Goal: Check status: Check status

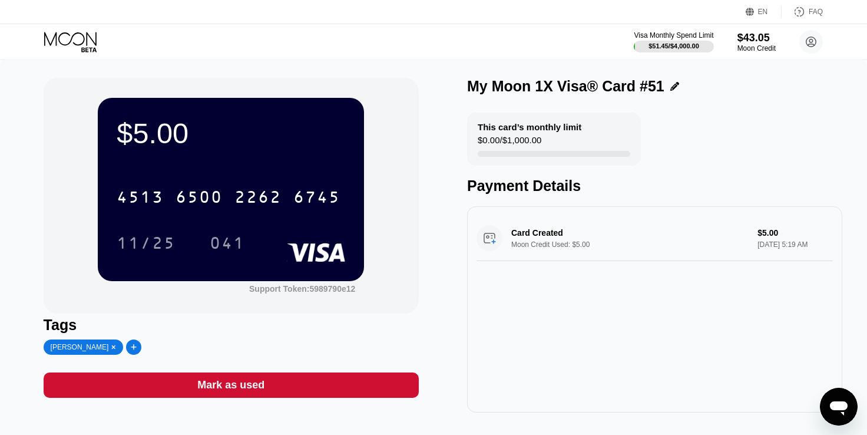
click at [77, 34] on icon at bounding box center [71, 42] width 55 height 21
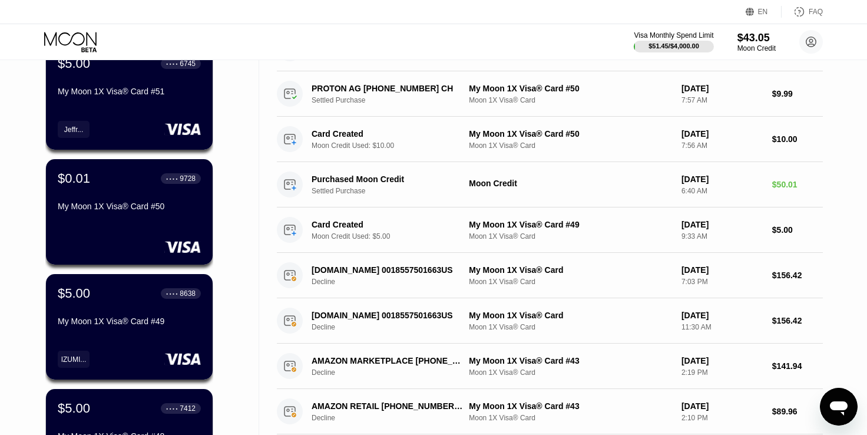
scroll to position [465, 0]
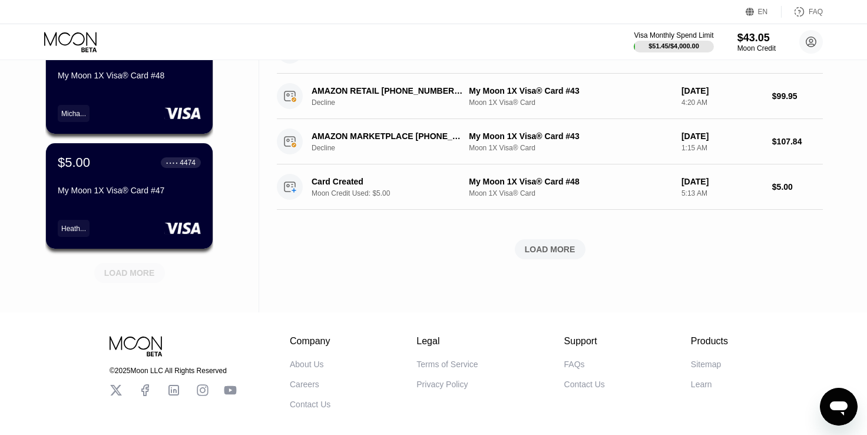
click at [132, 273] on div "LOAD MORE" at bounding box center [129, 272] width 51 height 11
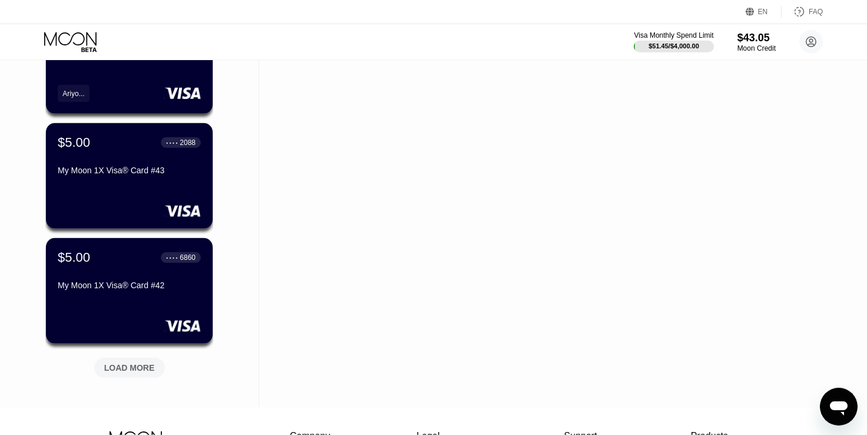
scroll to position [945, 0]
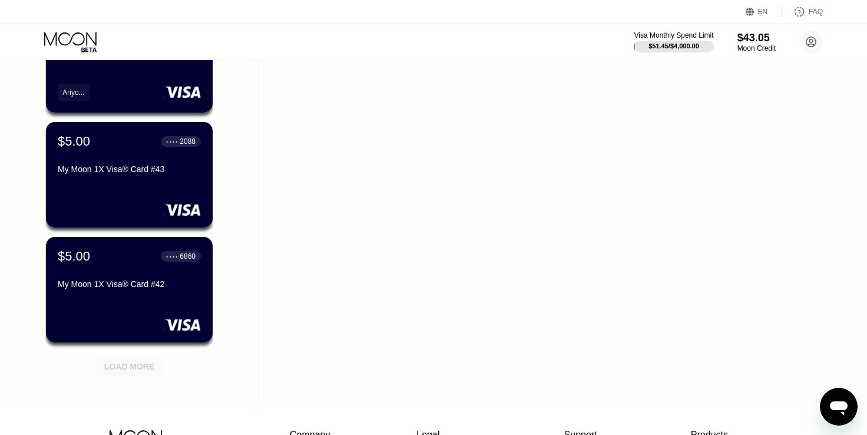
click at [126, 371] on div "LOAD MORE" at bounding box center [129, 366] width 51 height 11
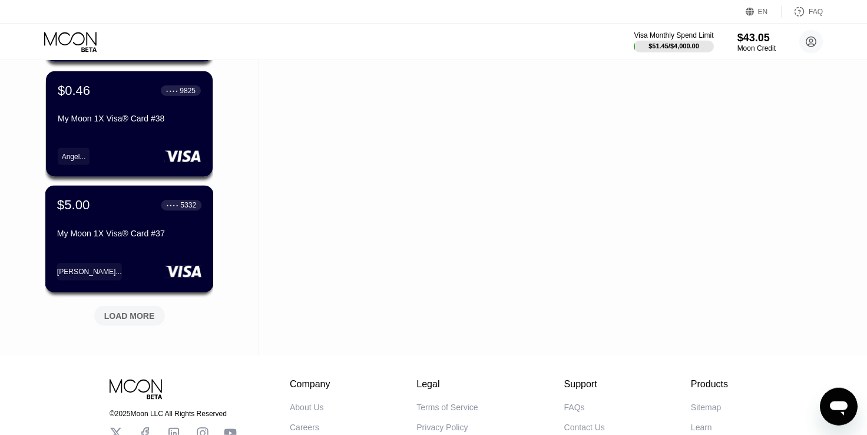
scroll to position [1580, 0]
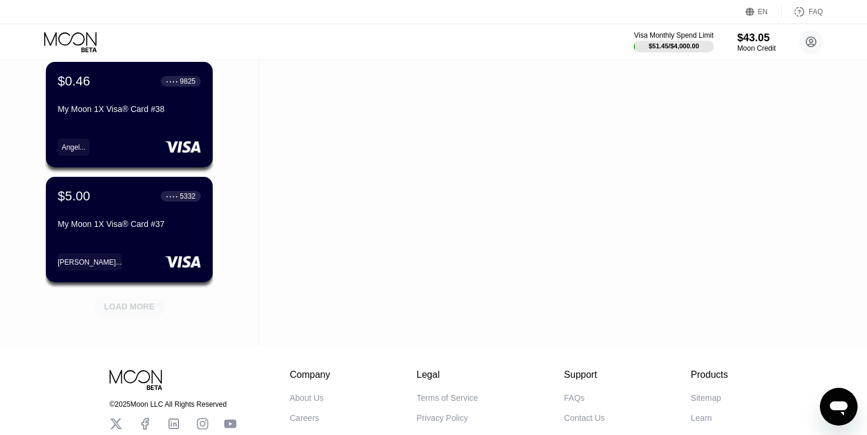
click at [138, 304] on div "LOAD MORE" at bounding box center [129, 306] width 51 height 11
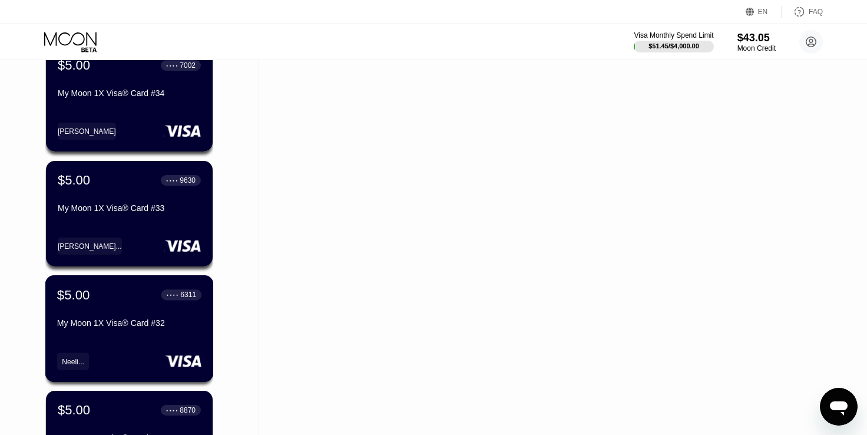
scroll to position [2241, 0]
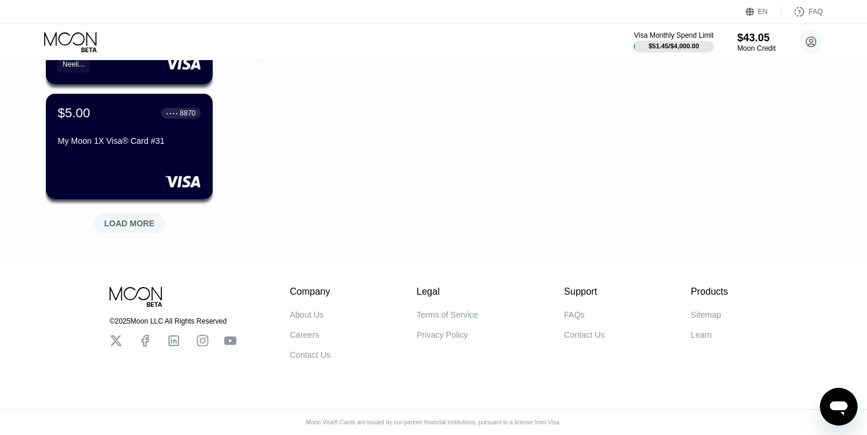
click at [112, 219] on div "LOAD MORE" at bounding box center [129, 223] width 51 height 11
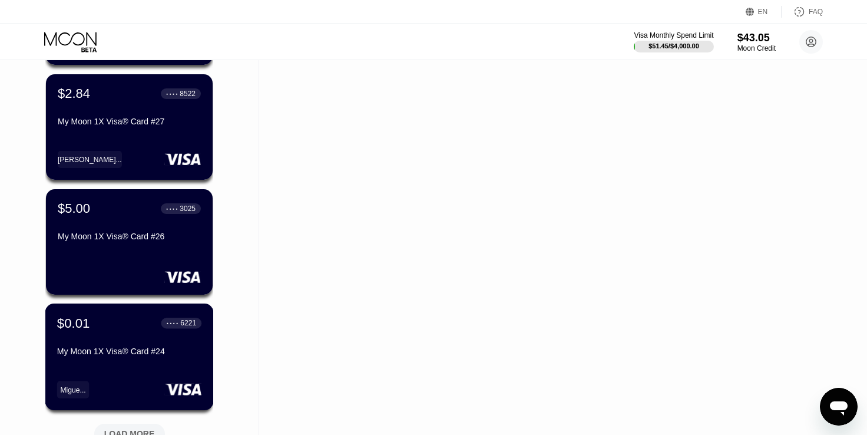
scroll to position [2822, 0]
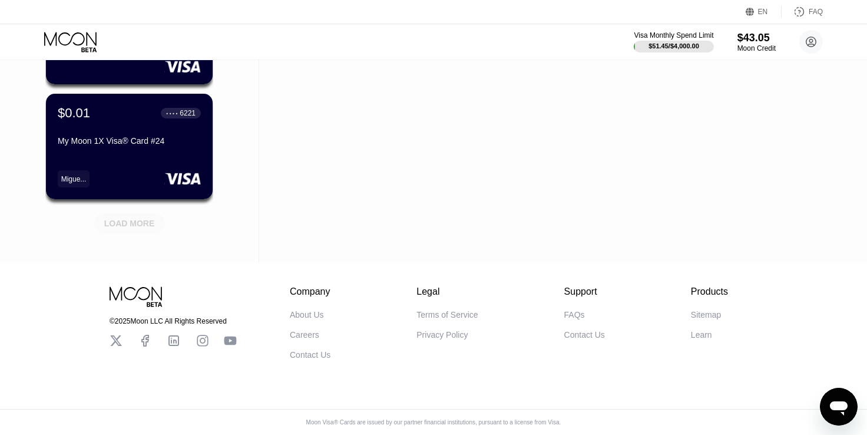
click at [120, 224] on div "LOAD MORE" at bounding box center [129, 223] width 71 height 20
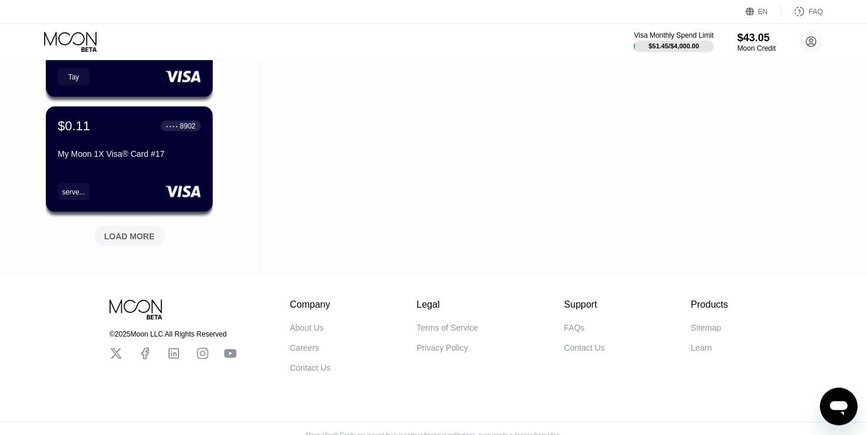
scroll to position [3396, 0]
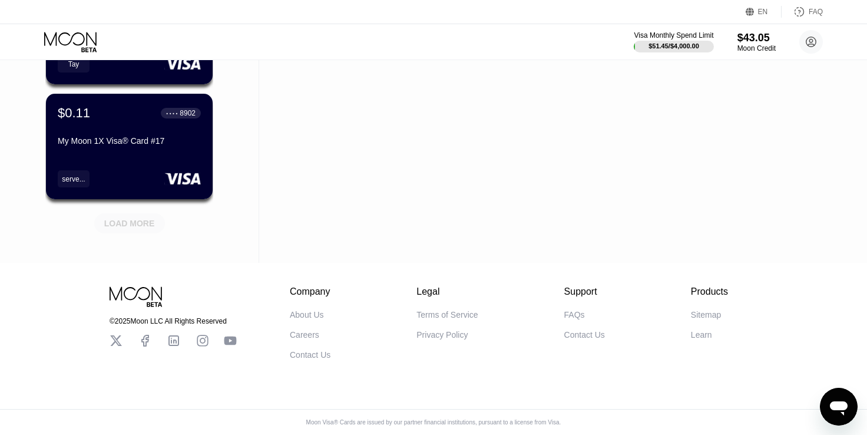
click at [127, 220] on div "LOAD MORE" at bounding box center [129, 223] width 51 height 11
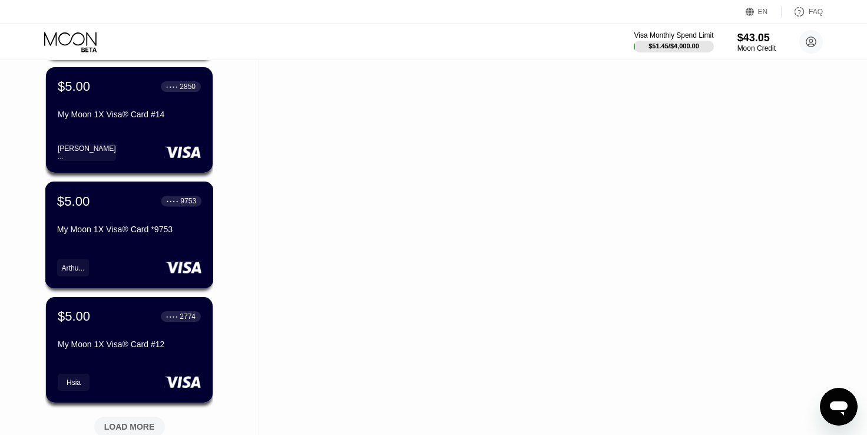
scroll to position [3970, 0]
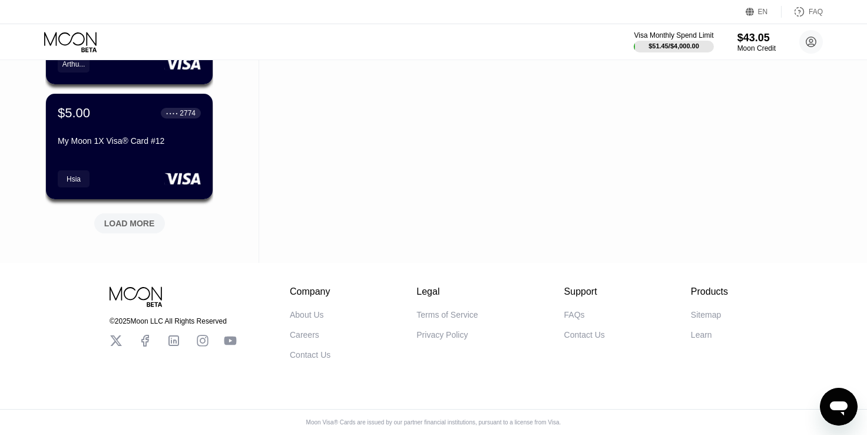
click at [137, 218] on div "LOAD MORE" at bounding box center [129, 223] width 51 height 11
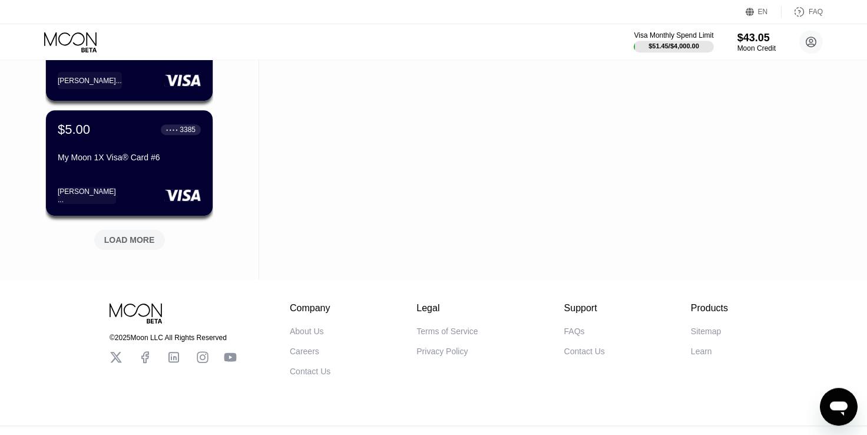
scroll to position [4545, 0]
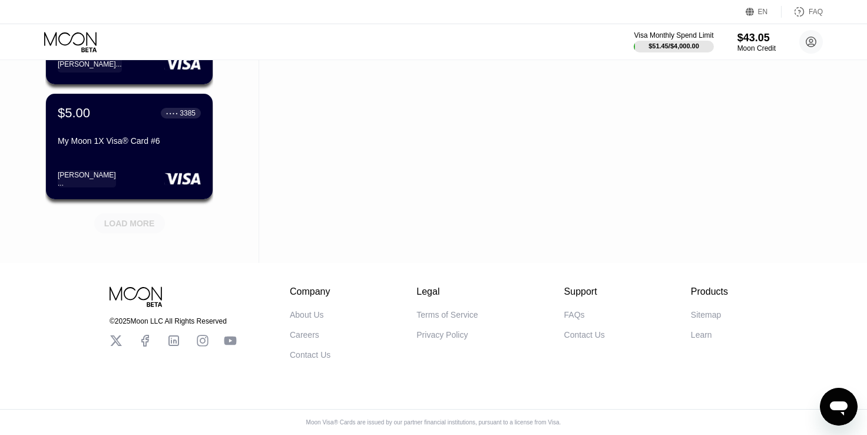
click at [131, 221] on div "LOAD MORE" at bounding box center [129, 223] width 71 height 20
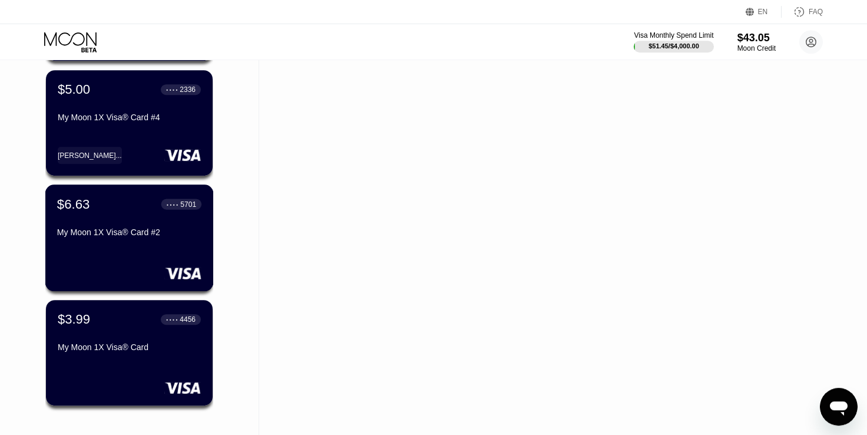
scroll to position [4977, 0]
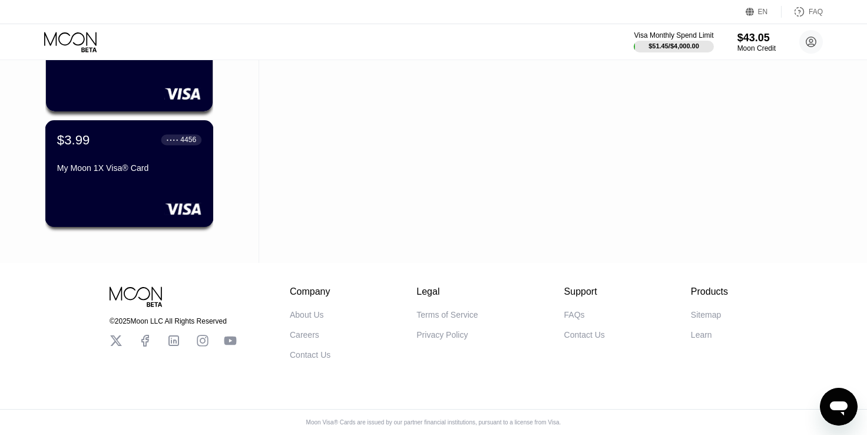
click at [140, 163] on div "My Moon 1X Visa® Card" at bounding box center [129, 167] width 144 height 9
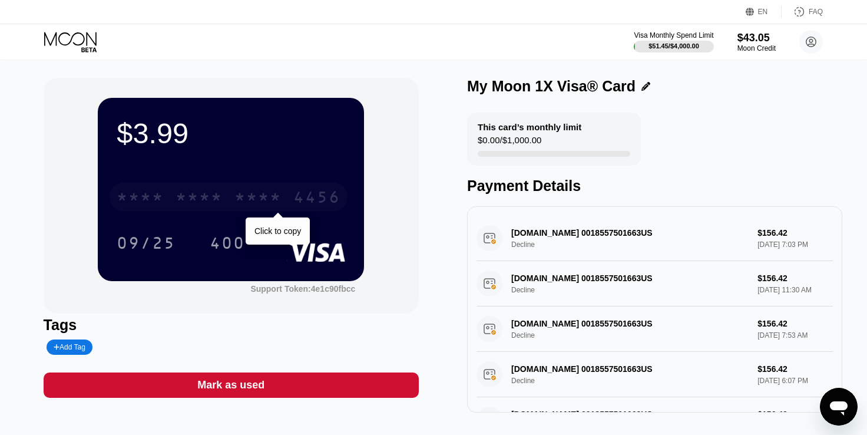
click at [183, 197] on div "* * * *" at bounding box center [199, 198] width 47 height 19
